Goal: Task Accomplishment & Management: Manage account settings

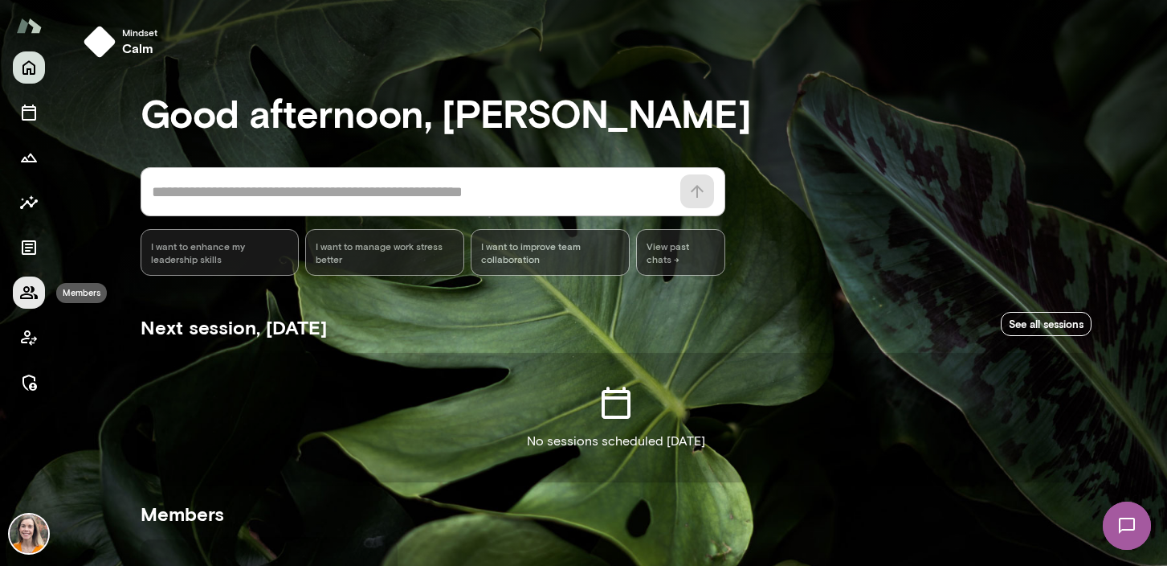
click at [26, 293] on icon "Members" at bounding box center [29, 292] width 18 height 13
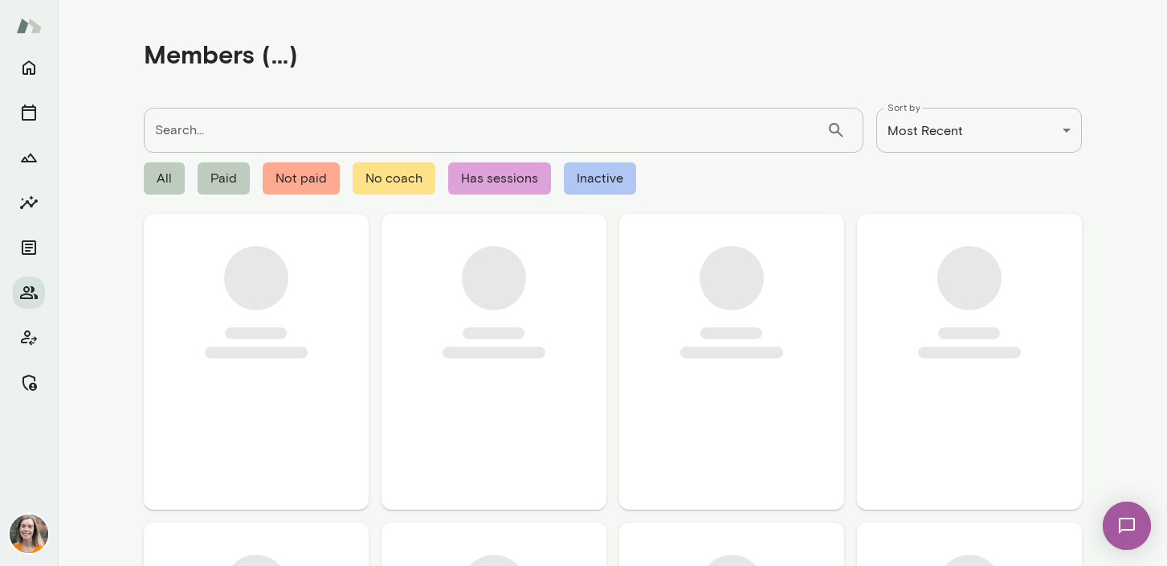
click at [234, 128] on input "Search..." at bounding box center [485, 130] width 683 height 45
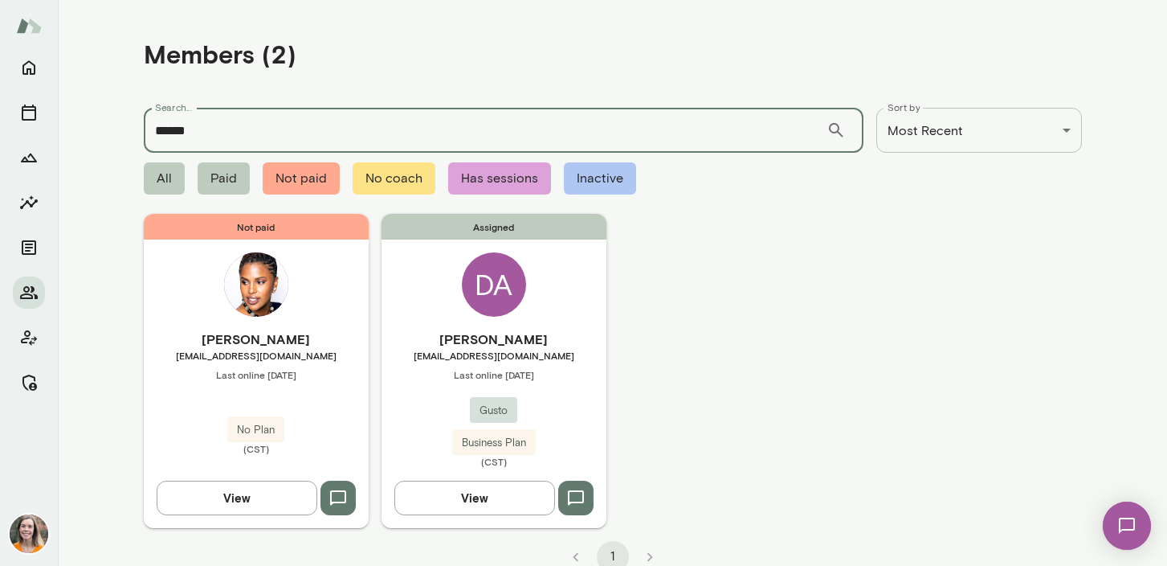
type input "******"
click at [543, 339] on h6 "Dwetri Addy" at bounding box center [494, 338] width 225 height 19
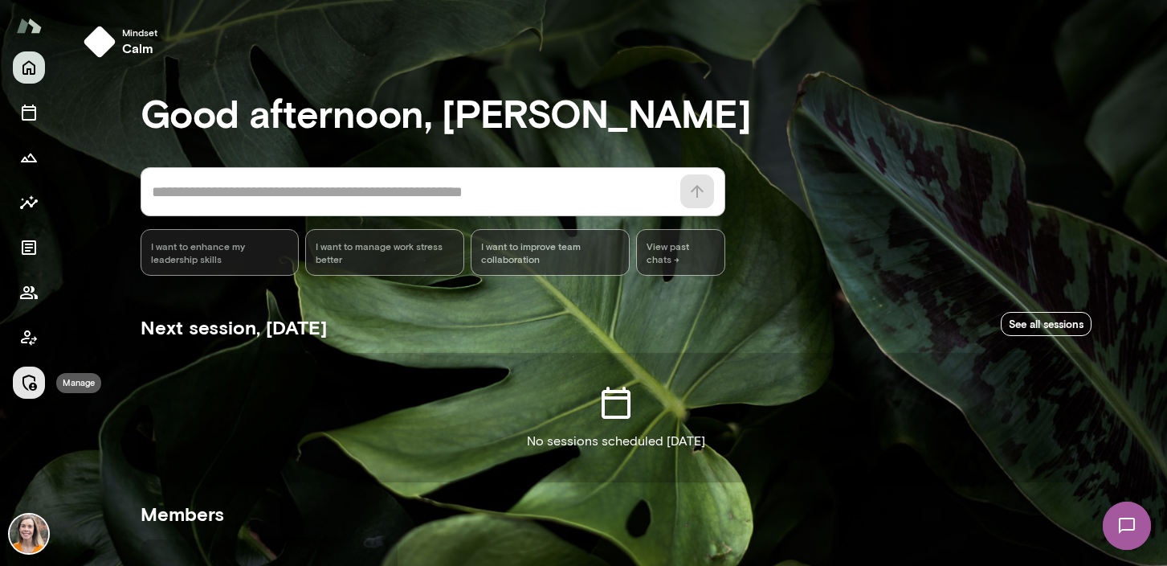
click at [31, 379] on icon "Manage" at bounding box center [28, 382] width 19 height 19
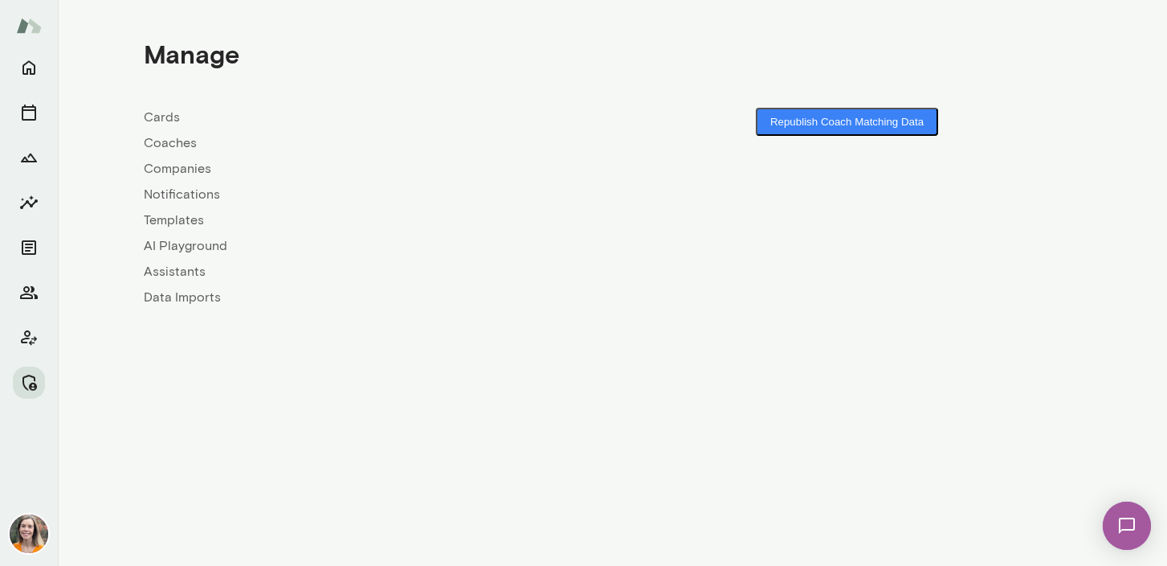
click at [163, 141] on link "Coaches" at bounding box center [378, 142] width 469 height 19
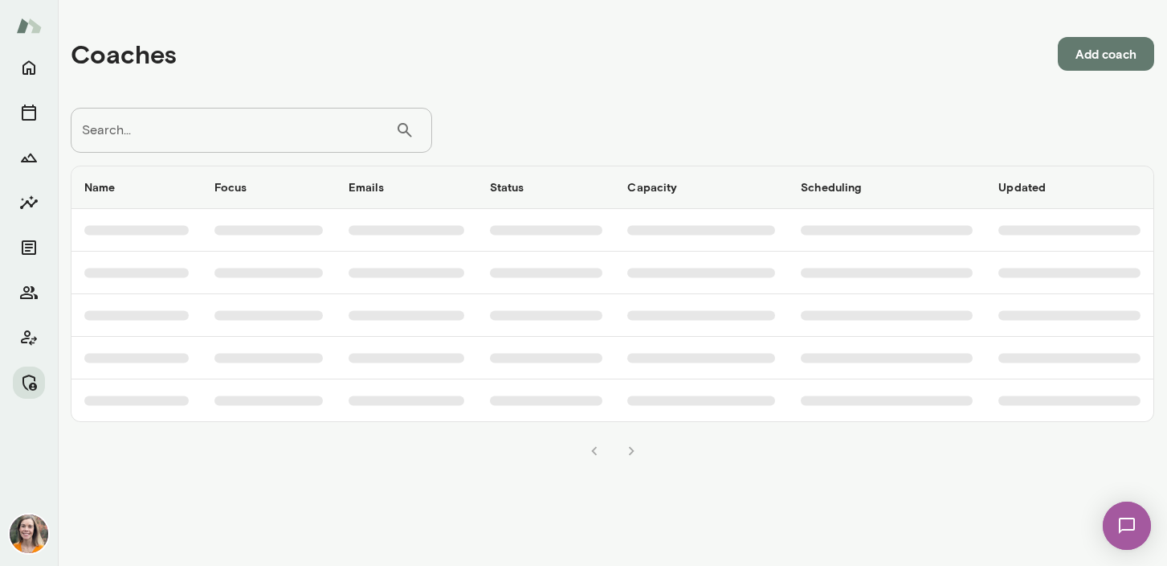
click at [187, 134] on input "Search..." at bounding box center [233, 130] width 325 height 45
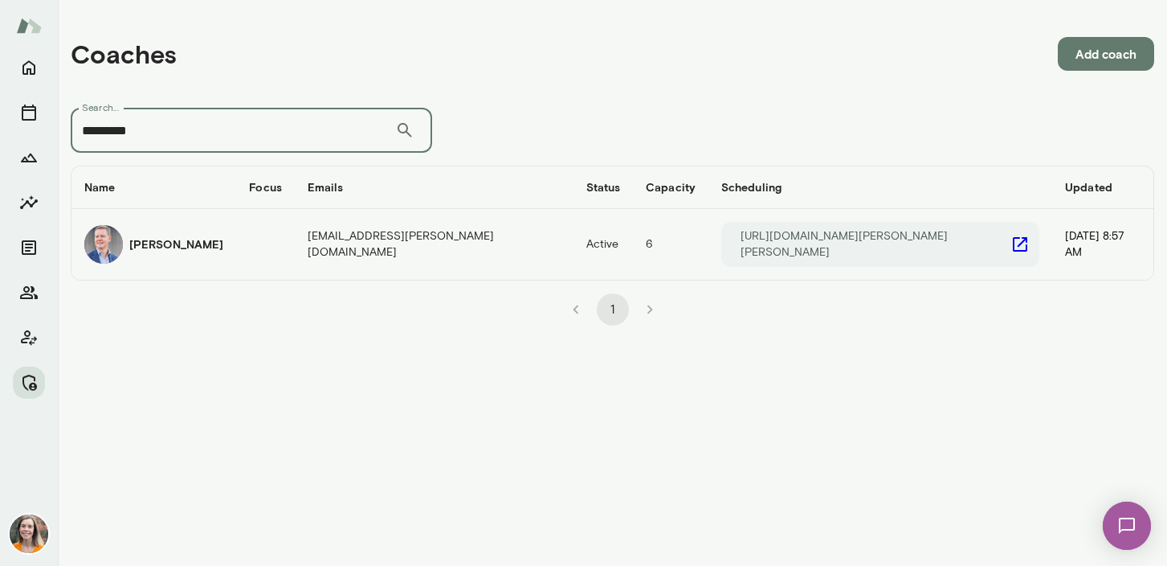
type input "*********"
click at [149, 228] on div "Matt Lane" at bounding box center [153, 244] width 139 height 39
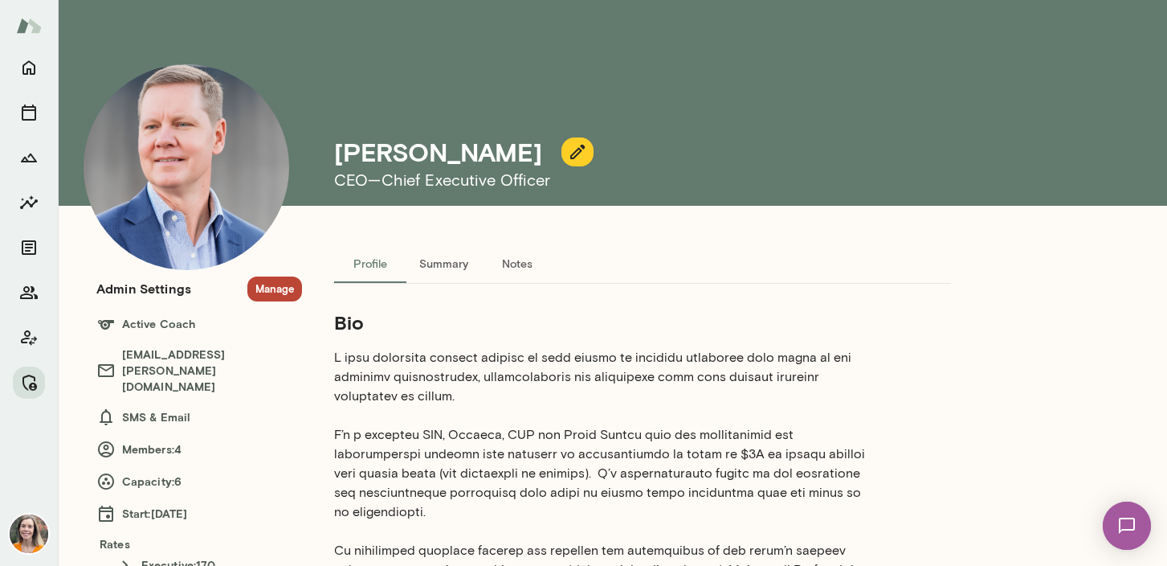
click at [274, 287] on button "Manage" at bounding box center [274, 288] width 55 height 25
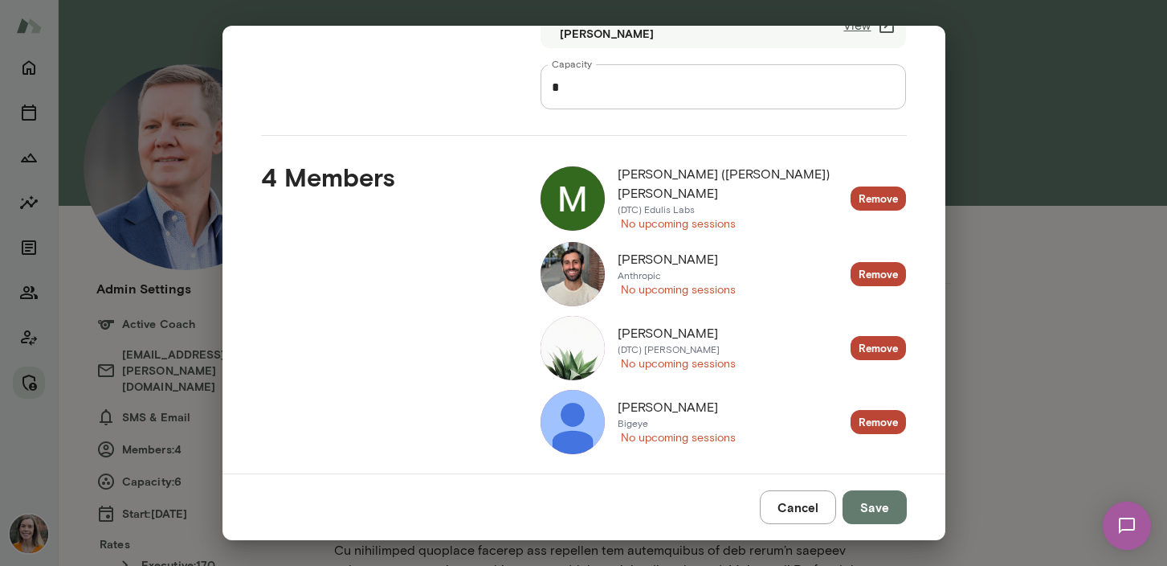
scroll to position [163, 0]
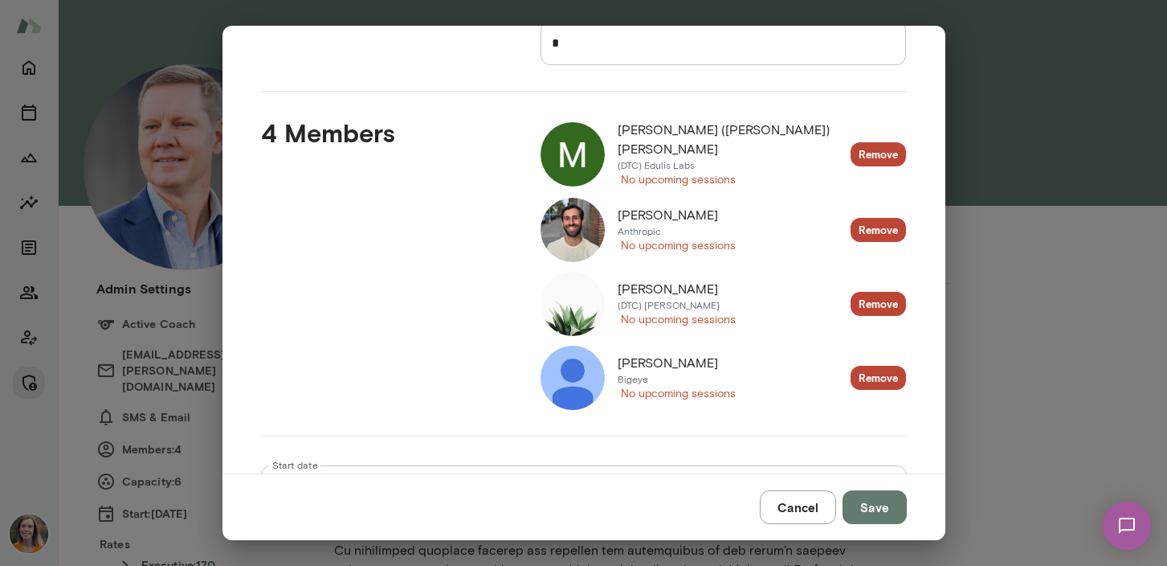
click at [585, 148] on img at bounding box center [573, 154] width 64 height 64
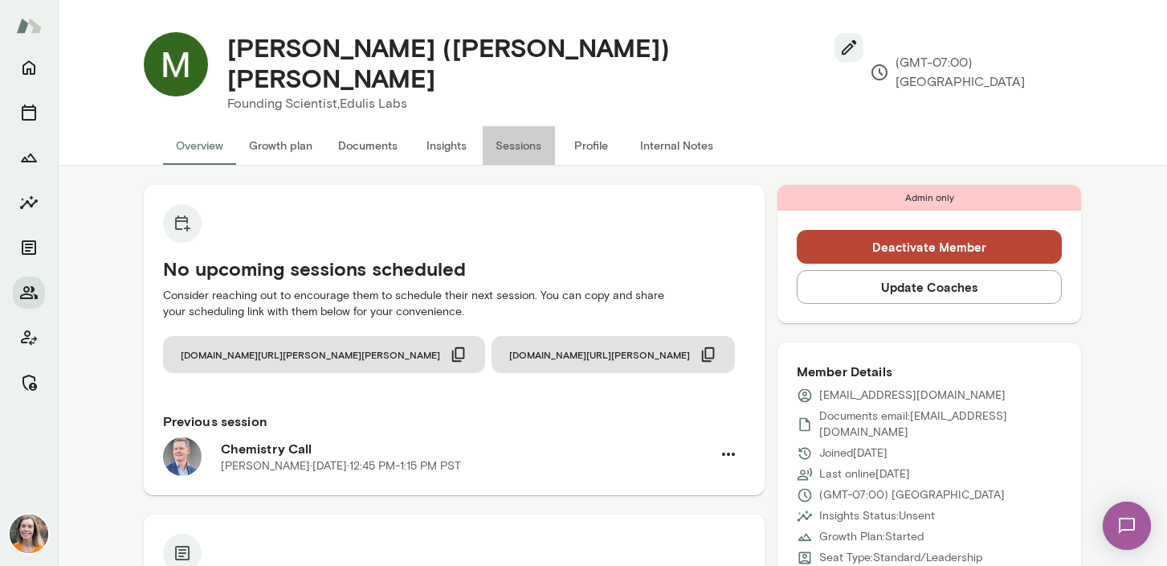
click at [521, 127] on button "Sessions" at bounding box center [519, 145] width 72 height 39
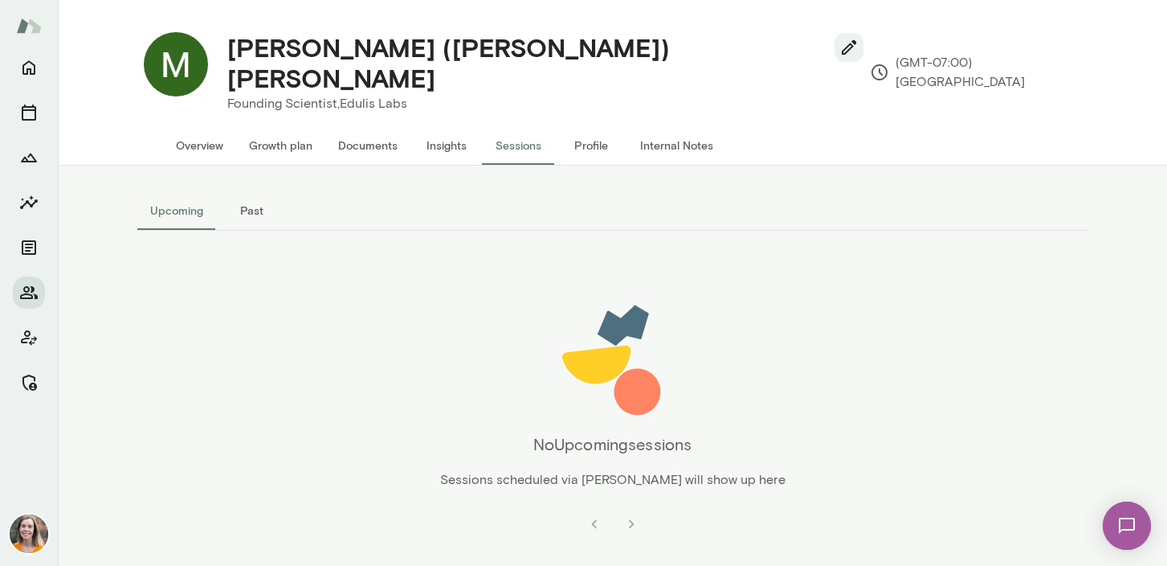
click at [238, 191] on button "Past" at bounding box center [252, 210] width 72 height 39
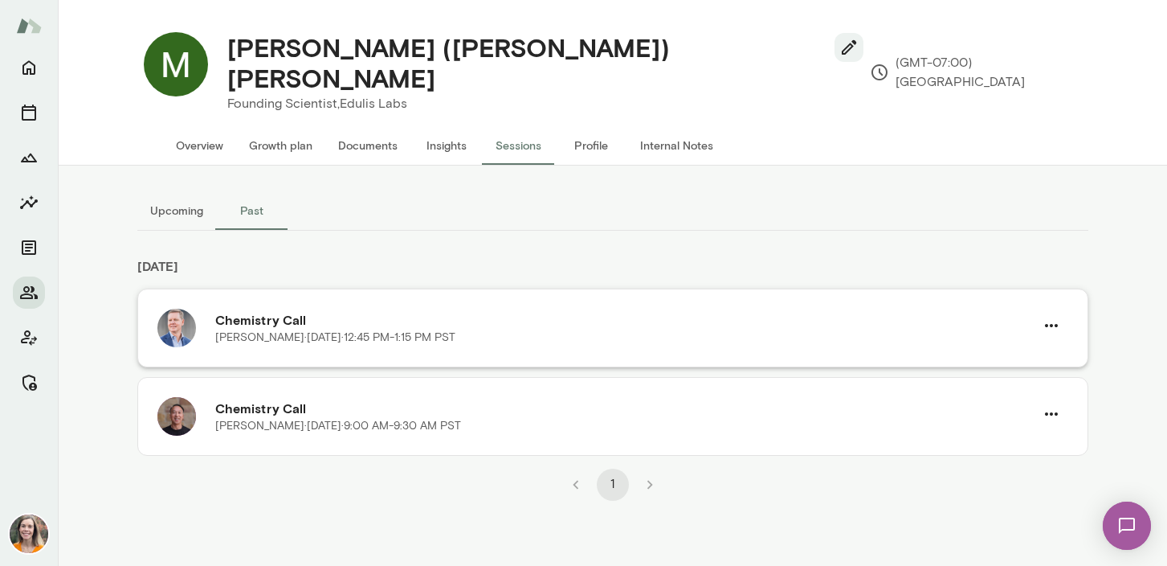
click at [497, 329] on div "Matt Lane · Wed, Oct 15 · 12:45 PM-1:15 PM PST" at bounding box center [624, 337] width 819 height 16
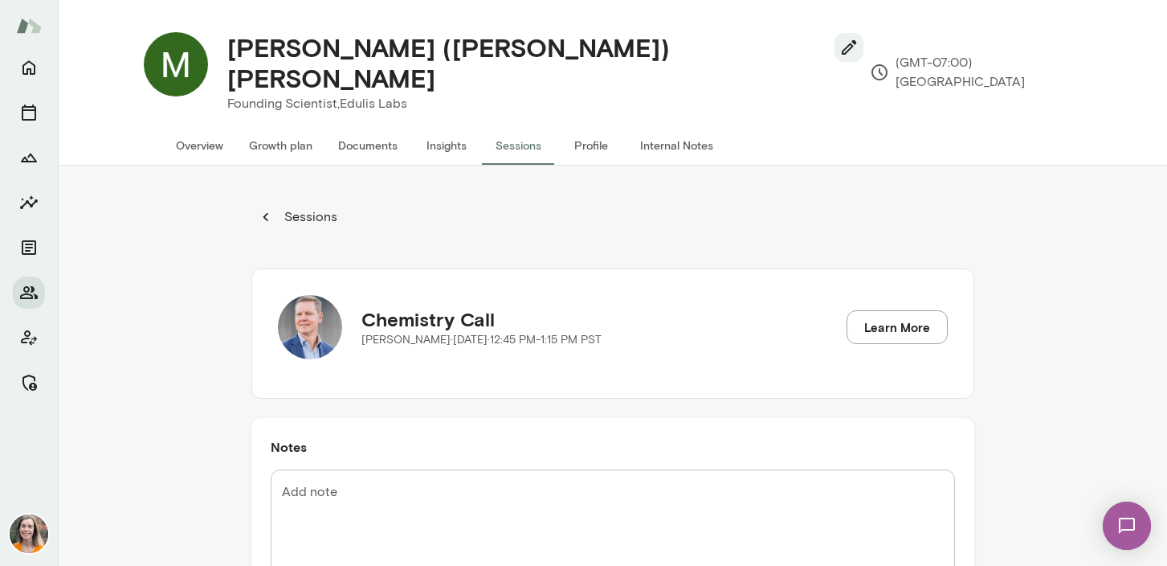
click at [173, 513] on div "Sessions Chemistry Call Matt Lane · Wed, Oct 15 · 12:45 PM-1:15 PM PST Learn Mo…" at bounding box center [612, 448] width 1109 height 566
click at [303, 207] on p "Sessions" at bounding box center [309, 216] width 56 height 19
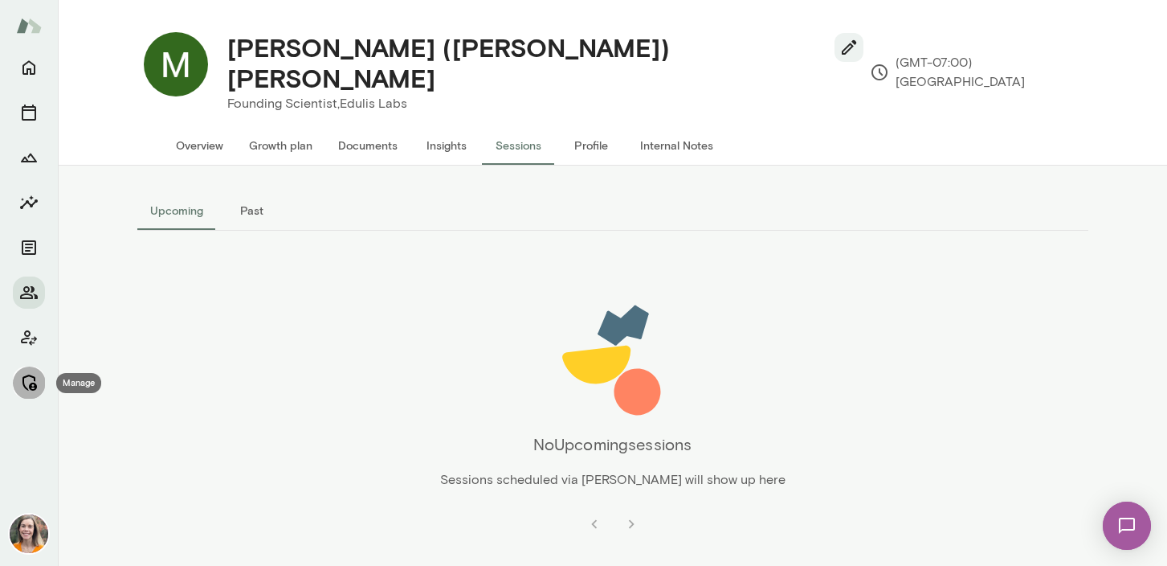
click at [31, 378] on icon "Manage" at bounding box center [28, 382] width 19 height 19
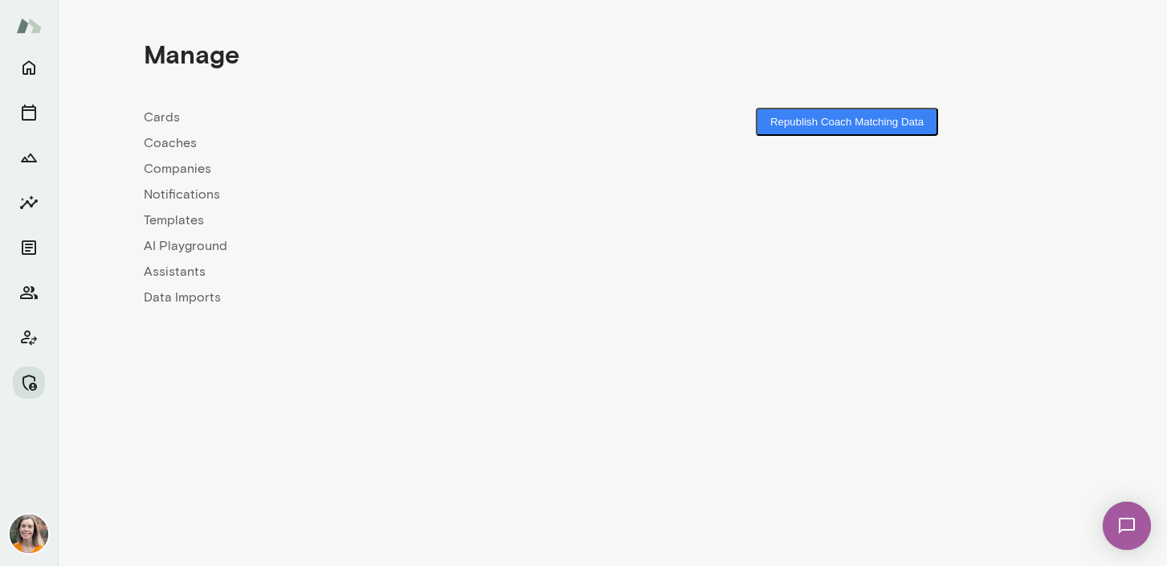
click at [167, 141] on link "Coaches" at bounding box center [378, 142] width 469 height 19
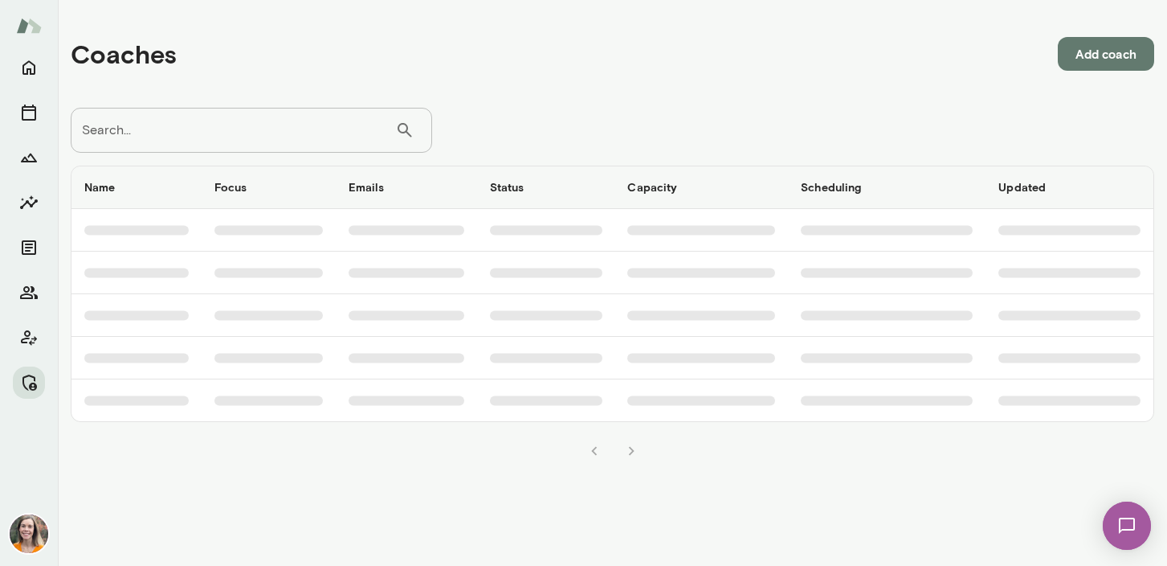
click at [210, 125] on input "Search..." at bounding box center [233, 130] width 325 height 45
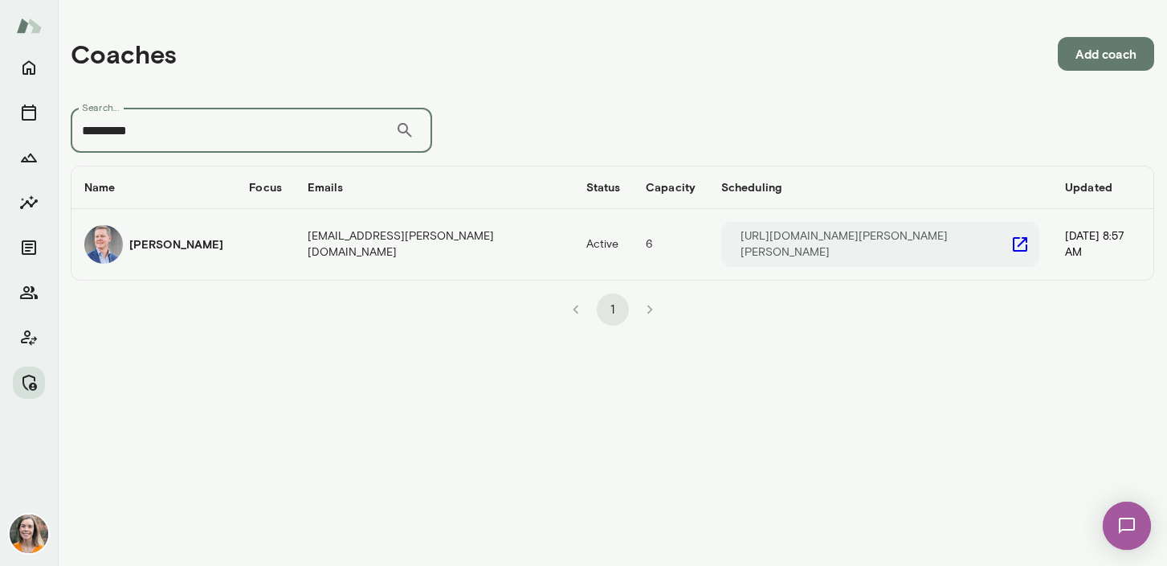
type input "*********"
click at [223, 239] on td "Matt Lane" at bounding box center [153, 244] width 165 height 71
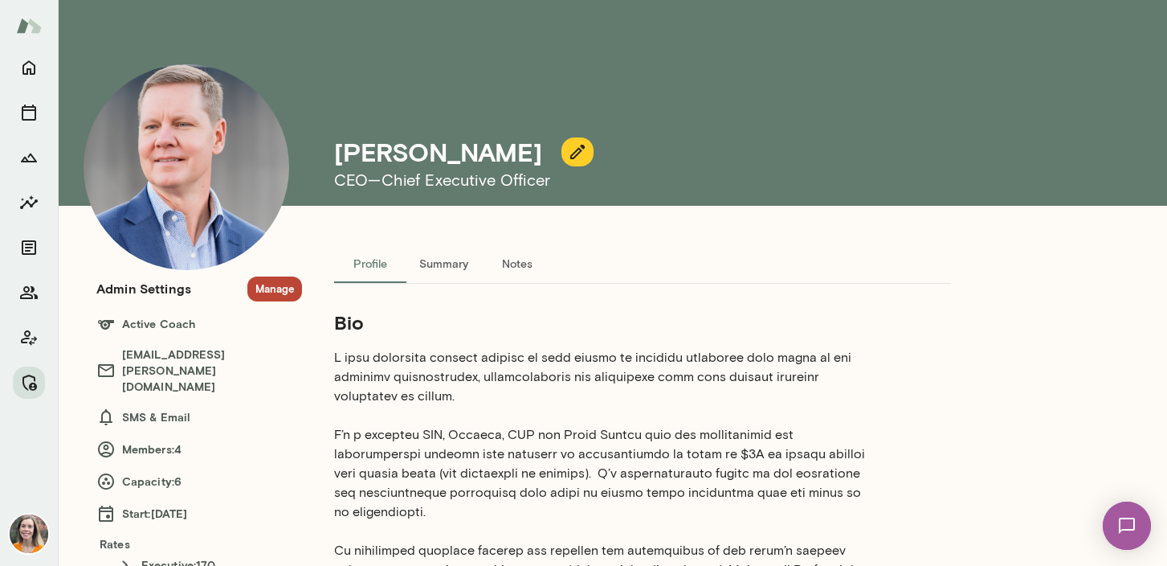
click at [283, 292] on button "Manage" at bounding box center [274, 288] width 55 height 25
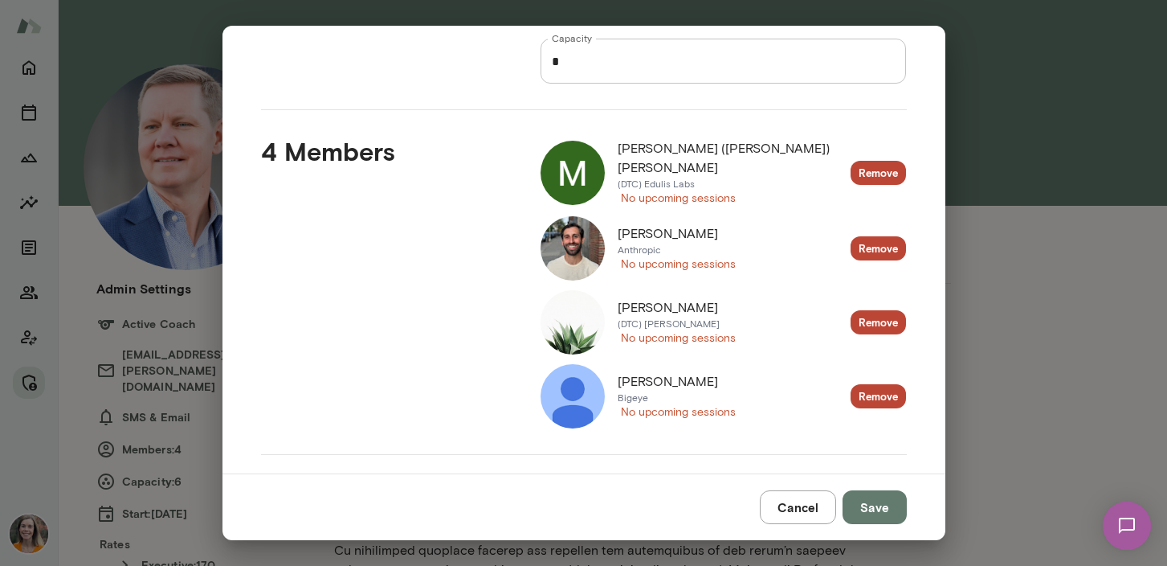
scroll to position [146, 0]
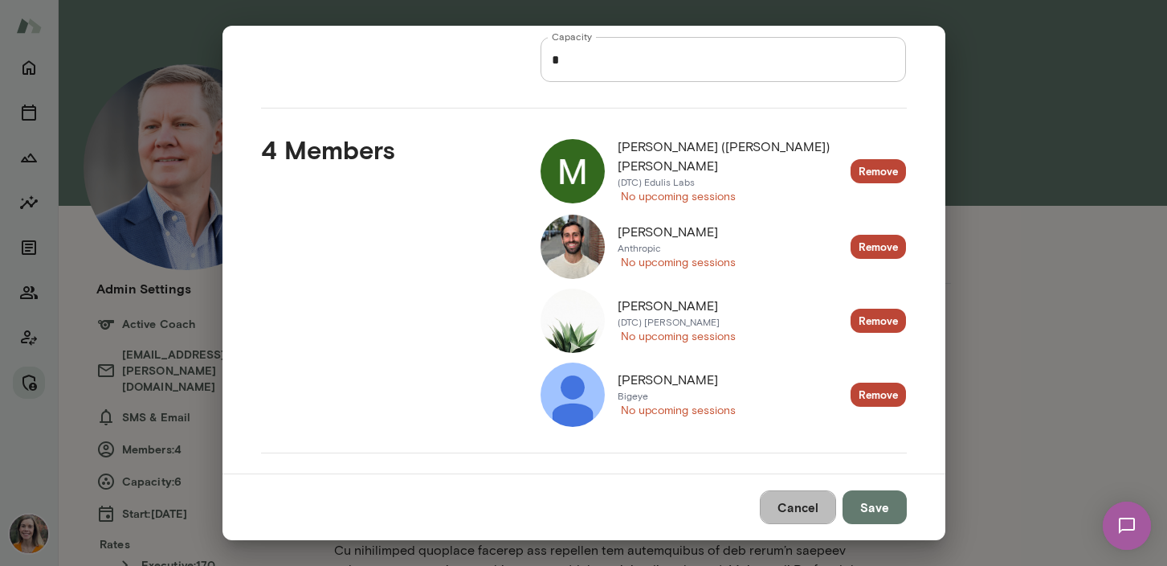
click at [798, 505] on button "Cancel" at bounding box center [798, 507] width 76 height 34
